Goal: Use online tool/utility: Use online tool/utility

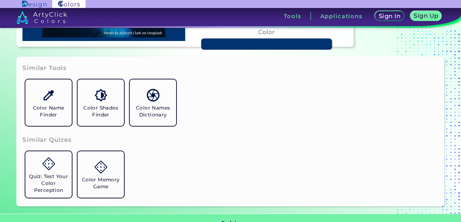
scroll to position [181, 0]
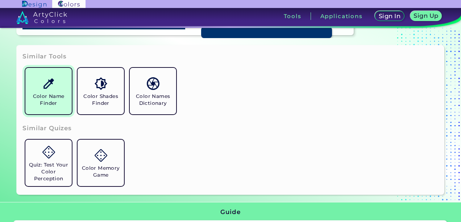
click at [61, 97] on h5 "Color Name Finder" at bounding box center [48, 100] width 41 height 14
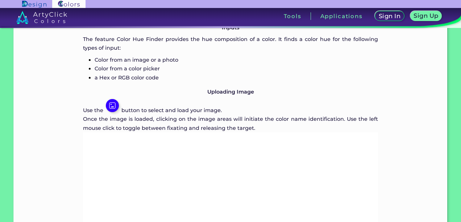
scroll to position [399, 0]
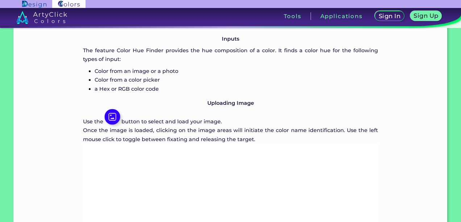
click at [116, 111] on img at bounding box center [113, 117] width 16 height 16
click at [119, 117] on img at bounding box center [113, 117] width 16 height 16
click at [115, 118] on img at bounding box center [113, 117] width 16 height 16
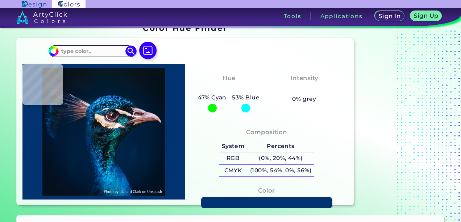
scroll to position [0, 0]
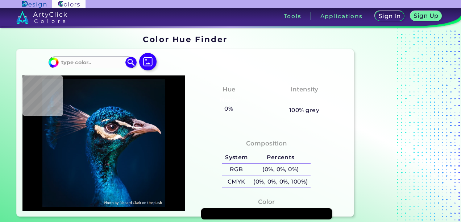
type input "#000000"
type input "#03111c"
type input "#03111C"
type input "#05121b"
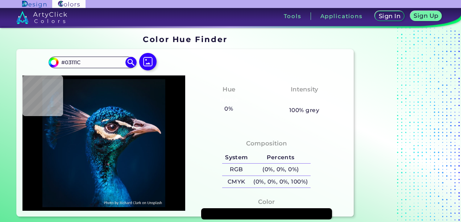
type input "#05121B"
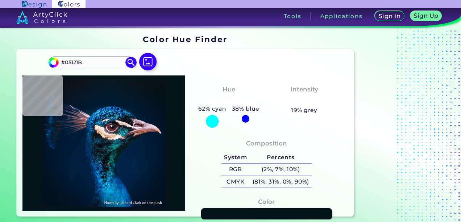
type input "#05121a"
type input "#05121A"
type input "#05121b"
type input "#05121B"
type input "#081319"
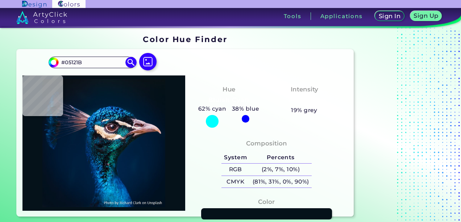
type input "#081319"
type input "#091219"
type input "#0a1117"
type input "#0A1117"
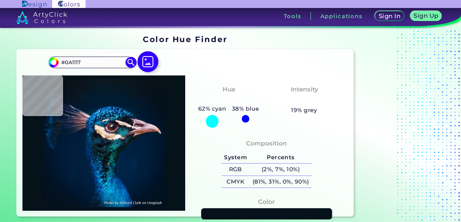
type input "#091117"
type input "#0a1117"
type input "#0A1117"
drag, startPoint x: 113, startPoint y: 65, endPoint x: 107, endPoint y: 62, distance: 6.9
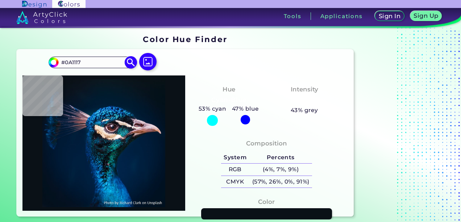
click at [112, 65] on input "#0A1117" at bounding box center [92, 62] width 67 height 10
drag, startPoint x: 91, startPoint y: 61, endPoint x: 57, endPoint y: 65, distance: 34.3
click at [57, 65] on div "#0a1117 #0A1117 Acadia ◉ Acid Green ◉ Aero Blue ◉ Alabaster ◉ Albescent White ◉…" at bounding box center [93, 63] width 88 height 12
type input "#0A1117"
type input "#0b121a"
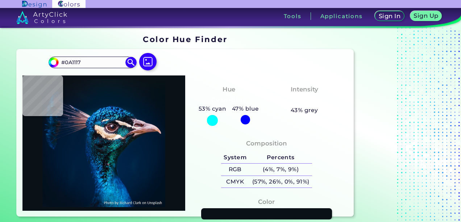
type input "#0B121A"
type input "#0a1119"
type input "#0A1119"
click at [130, 63] on img at bounding box center [131, 62] width 13 height 13
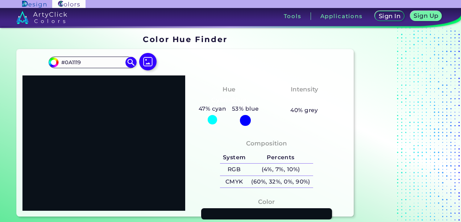
click at [36, 5] on img at bounding box center [34, 4] width 24 height 7
click at [153, 64] on img at bounding box center [147, 62] width 21 height 21
click at [0, 0] on input "file" at bounding box center [0, 0] width 0 height 0
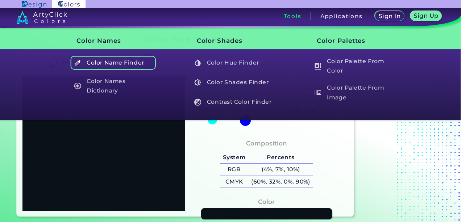
click at [107, 63] on h5 "Color Name Finder" at bounding box center [113, 63] width 85 height 14
